Goal: Transaction & Acquisition: Subscribe to service/newsletter

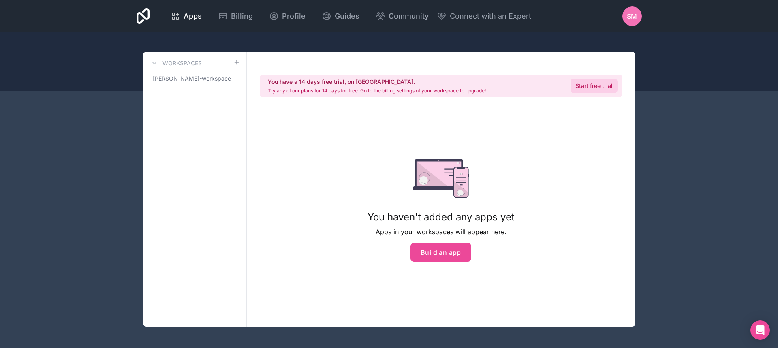
click at [597, 87] on link "Start free trial" at bounding box center [593, 86] width 47 height 15
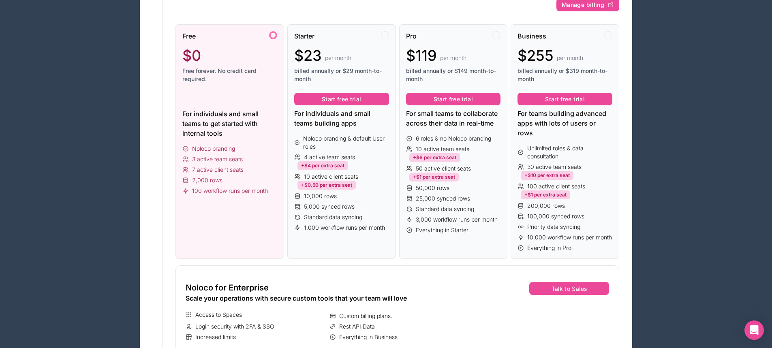
scroll to position [81, 0]
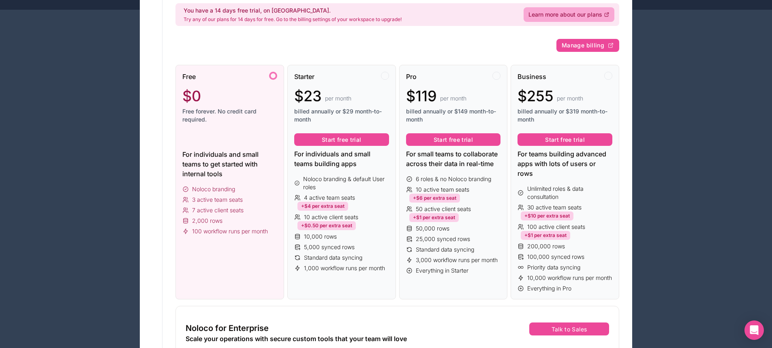
click at [269, 75] on div at bounding box center [273, 76] width 8 height 8
click at [272, 77] on div at bounding box center [273, 76] width 8 height 8
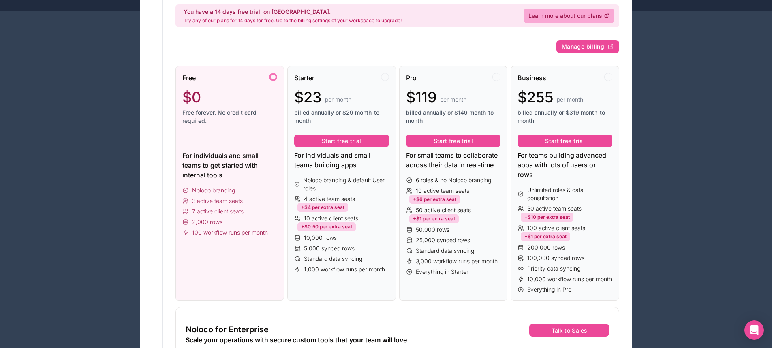
scroll to position [0, 0]
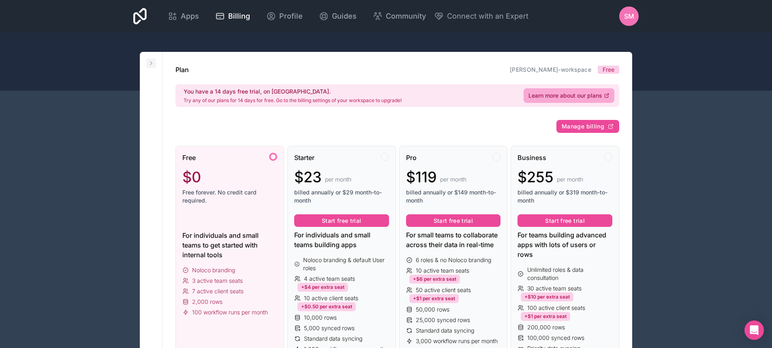
click at [153, 62] on icon at bounding box center [151, 63] width 6 height 6
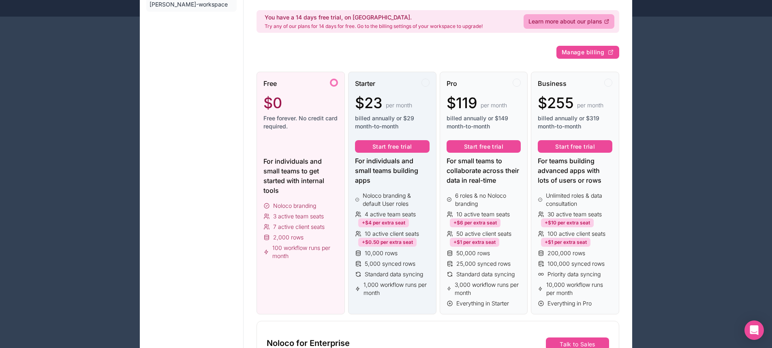
scroll to position [81, 0]
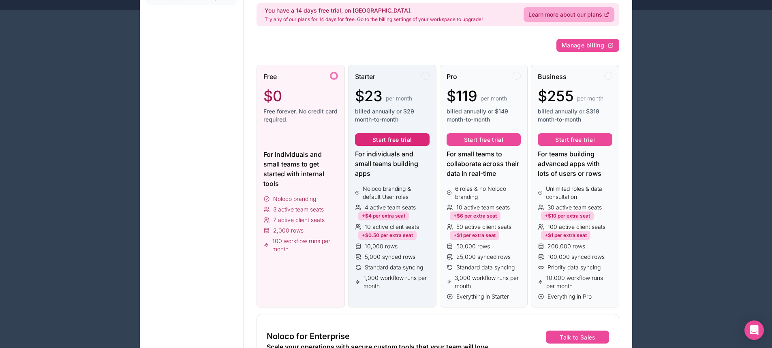
click at [393, 139] on button "Start free trial" at bounding box center [392, 139] width 75 height 13
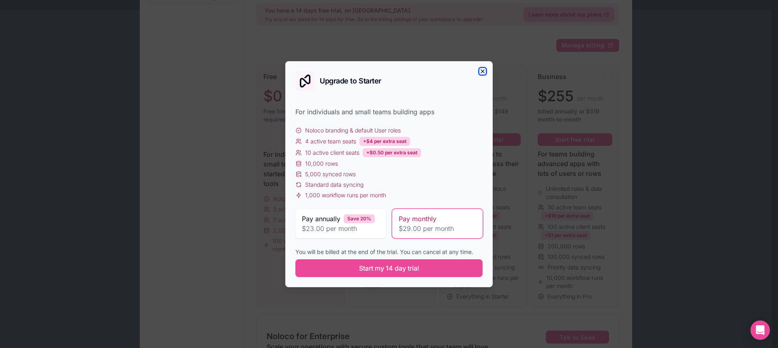
click at [482, 72] on icon "button" at bounding box center [482, 71] width 3 height 3
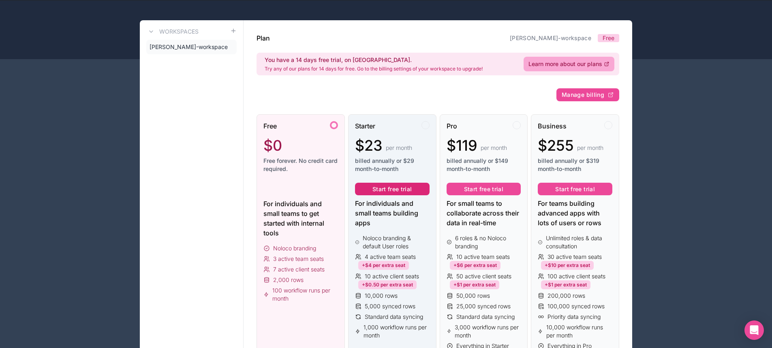
scroll to position [0, 0]
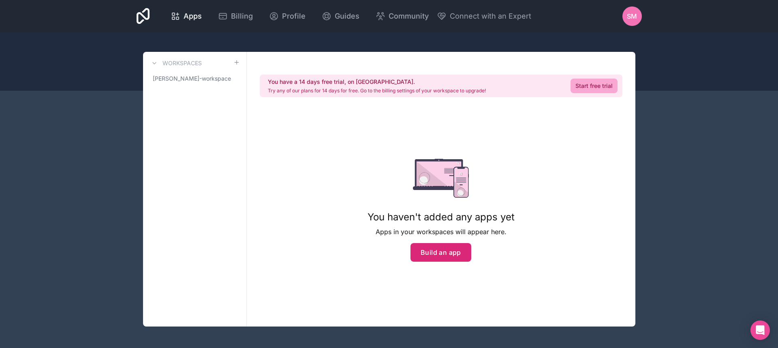
click at [429, 252] on button "Build an app" at bounding box center [440, 252] width 61 height 19
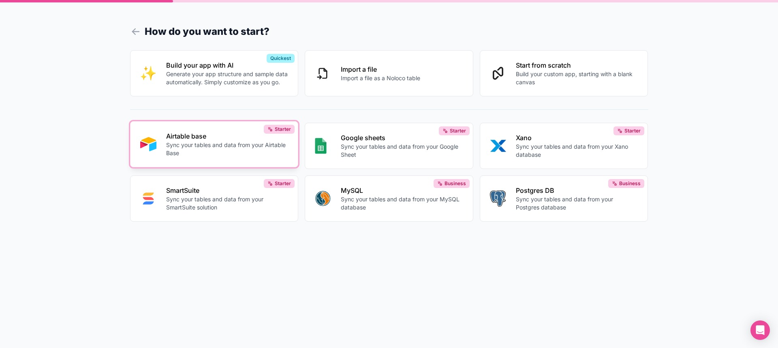
click at [226, 139] on p "Airtable base" at bounding box center [227, 136] width 122 height 10
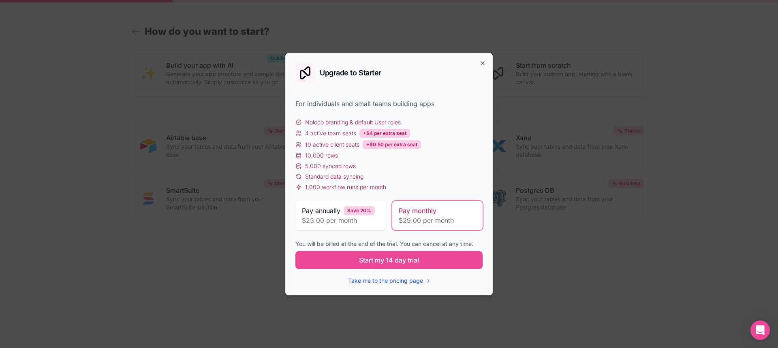
click at [365, 281] on button "Take me to the pricing page →" at bounding box center [389, 281] width 82 height 8
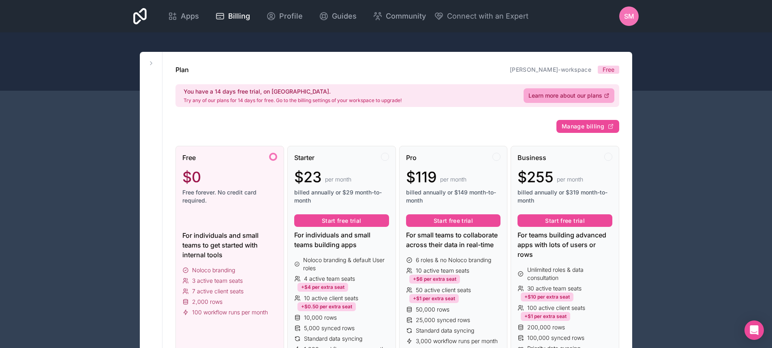
click at [275, 154] on div at bounding box center [273, 157] width 8 height 8
click at [268, 163] on div "Free $0 Free forever. No credit card required." at bounding box center [229, 182] width 95 height 58
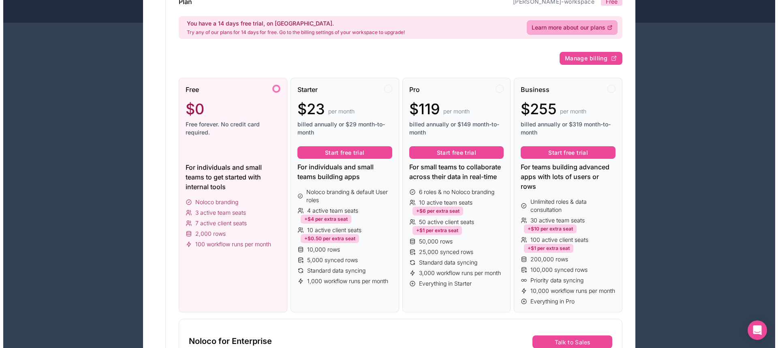
scroll to position [81, 0]
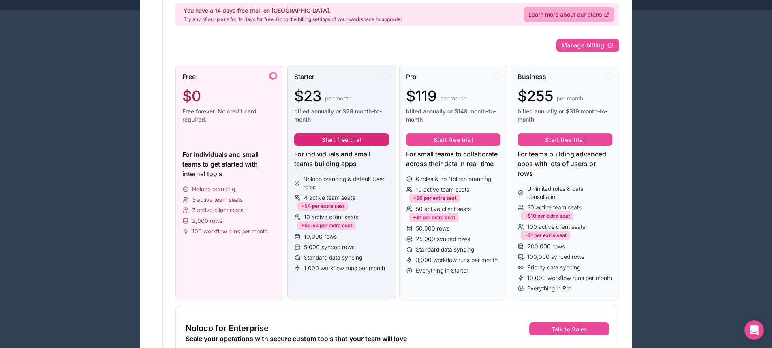
click at [350, 139] on button "Start free trial" at bounding box center [341, 139] width 95 height 13
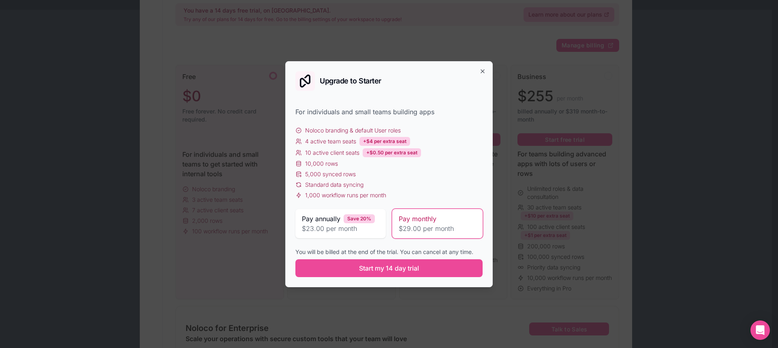
click at [425, 221] on span "Pay monthly" at bounding box center [418, 219] width 38 height 10
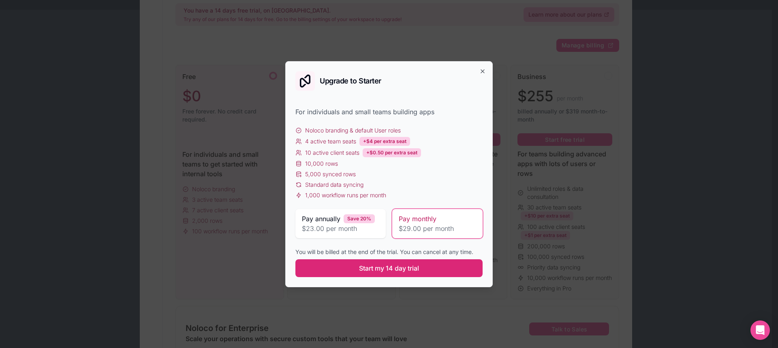
click at [411, 270] on span "Start my 14 day trial" at bounding box center [389, 268] width 60 height 10
